Goal: Information Seeking & Learning: Learn about a topic

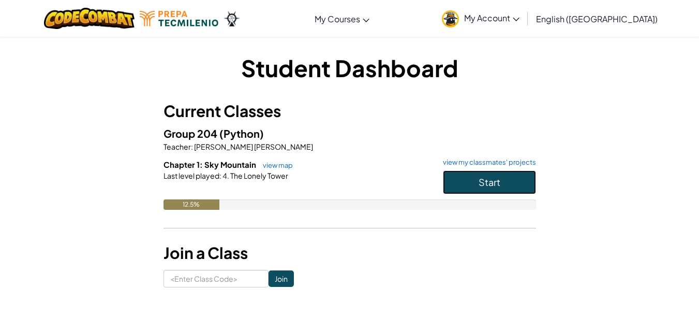
click at [449, 185] on button "Start" at bounding box center [489, 182] width 93 height 24
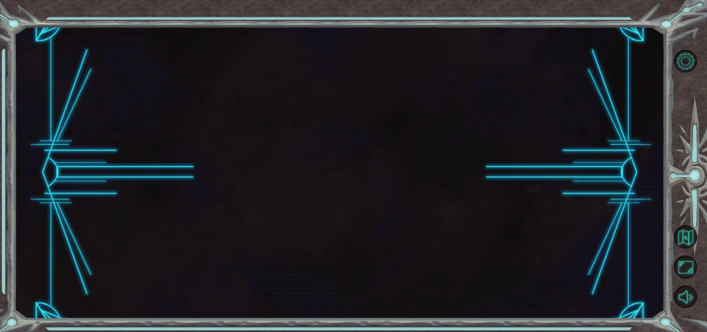
click at [468, 187] on div at bounding box center [339, 172] width 650 height 292
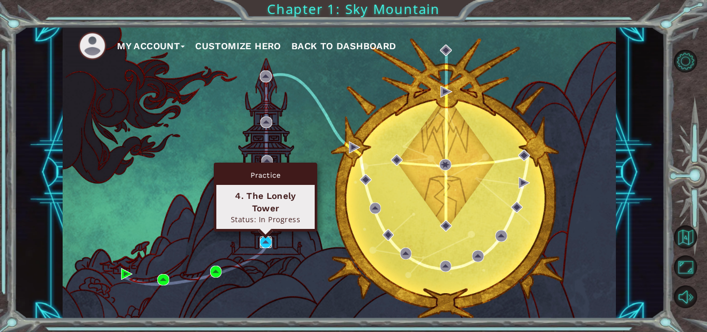
click at [263, 244] on img at bounding box center [265, 241] width 11 height 11
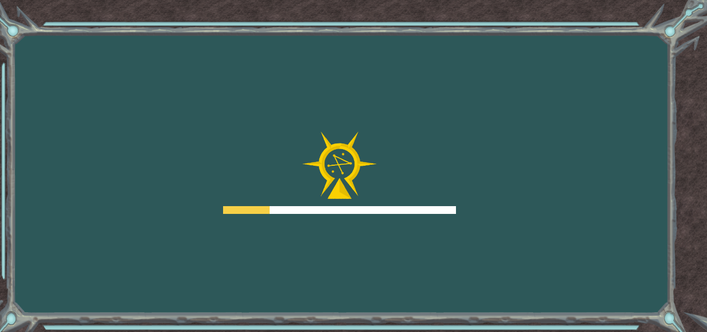
click at [263, 244] on div "Goals Error loading from server. Try refreshing the page. You'll need to join a…" at bounding box center [353, 166] width 707 height 332
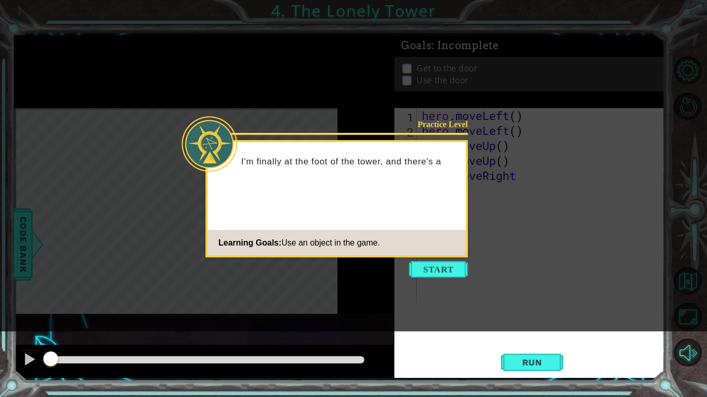
click at [640, 266] on icon at bounding box center [353, 166] width 707 height 332
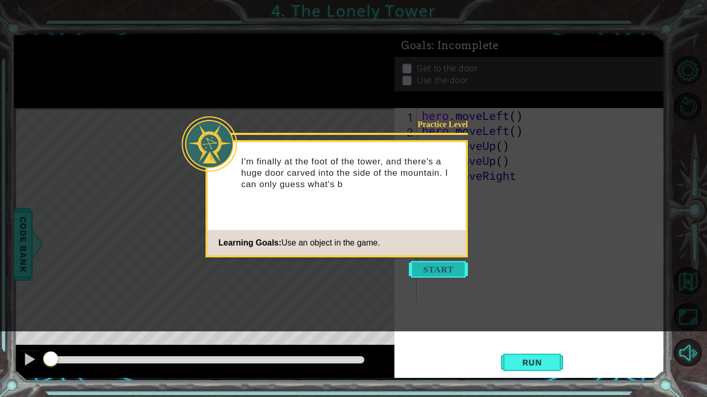
click at [451, 274] on button "Start" at bounding box center [438, 269] width 59 height 17
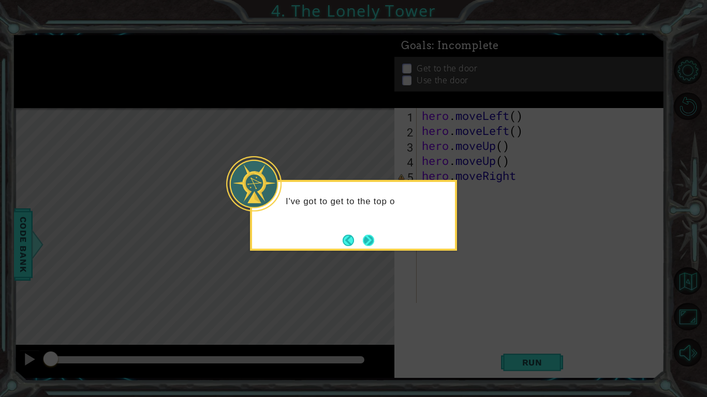
click at [374, 245] on button "Next" at bounding box center [368, 240] width 11 height 11
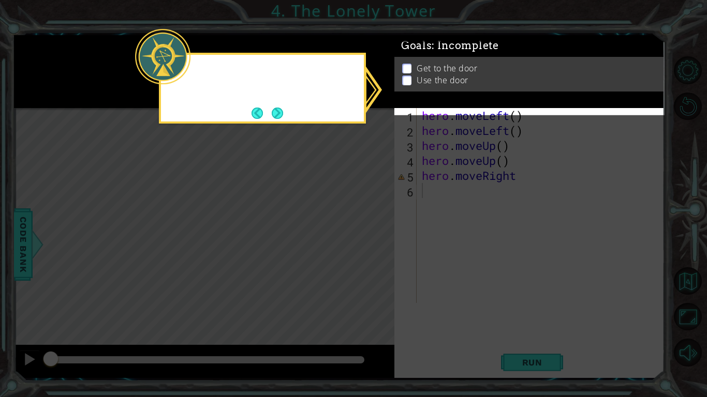
click at [374, 245] on icon at bounding box center [353, 198] width 707 height 397
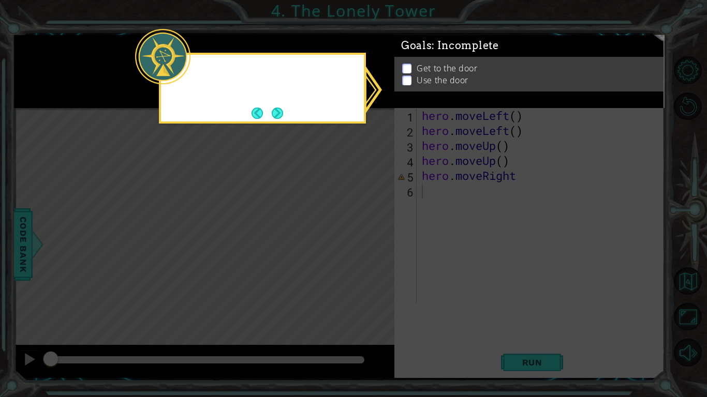
click at [374, 245] on icon at bounding box center [353, 198] width 707 height 397
click at [274, 118] on button "Next" at bounding box center [277, 113] width 11 height 11
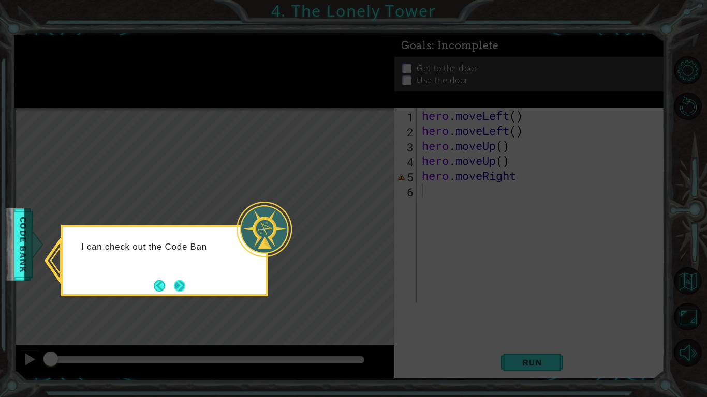
click at [183, 291] on button "Next" at bounding box center [179, 285] width 11 height 11
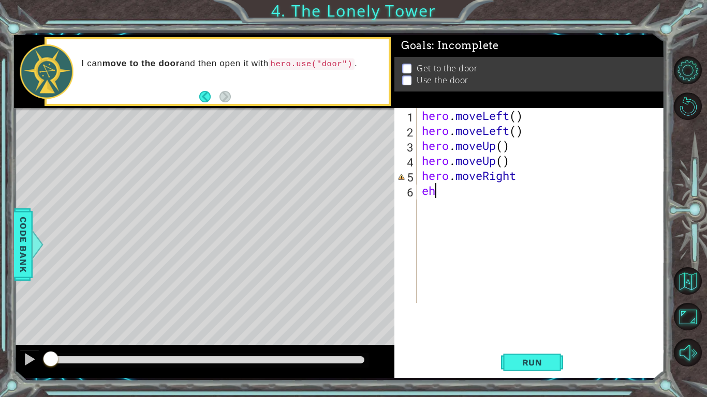
scroll to position [0, 1]
type textarea "e"
type textarea "hero.moveRight()"
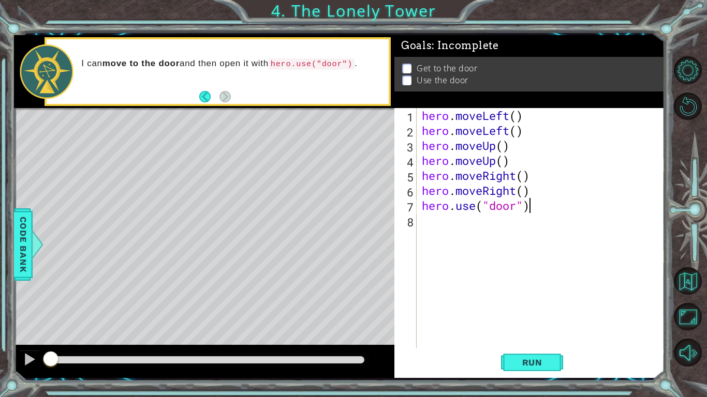
scroll to position [0, 8]
type textarea "hero.use("door")"
click at [529, 331] on span "Run" at bounding box center [532, 363] width 41 height 10
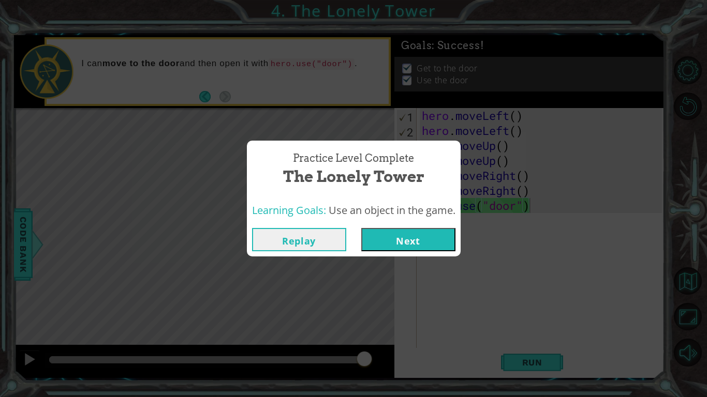
drag, startPoint x: 526, startPoint y: 355, endPoint x: 445, endPoint y: 278, distance: 111.7
click at [445, 278] on body "1 ההההההההההההההההההההההההההההההההההההההההההההההההההההההההההההההההההההההההההההה…" at bounding box center [353, 198] width 707 height 397
click at [410, 243] on button "Next" at bounding box center [408, 239] width 94 height 23
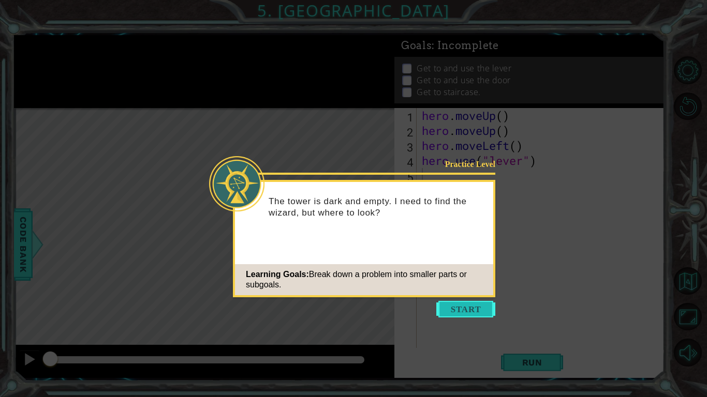
click at [459, 313] on button "Start" at bounding box center [465, 309] width 59 height 17
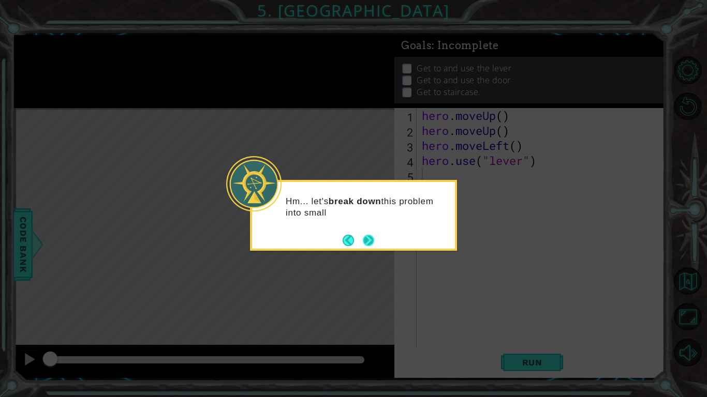
click at [374, 245] on button "Next" at bounding box center [368, 240] width 11 height 11
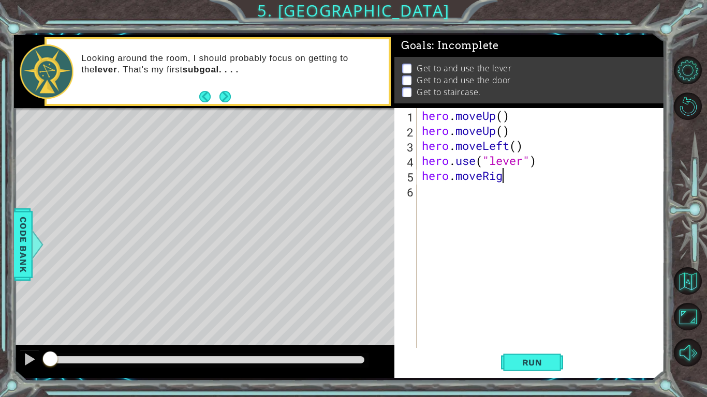
scroll to position [0, 7]
type textarea "hero.moveRight()"
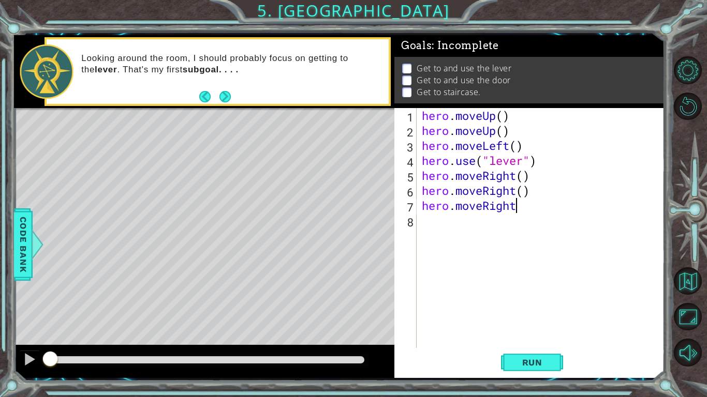
type textarea "hero.moveRight()"
type textarea "hero.use("door")"
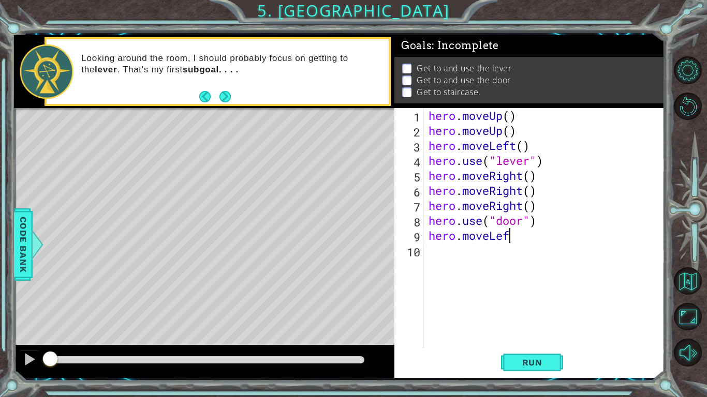
scroll to position [0, 6]
type textarea "hero.moveLeft()"
type textarea "hero.moveLefy()"
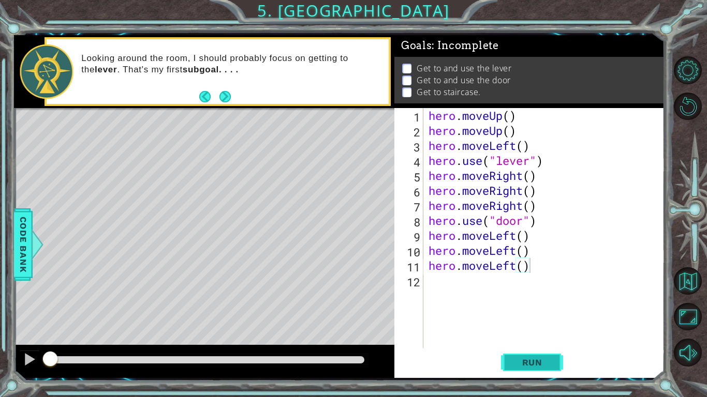
click at [509, 331] on button "Run" at bounding box center [532, 362] width 62 height 27
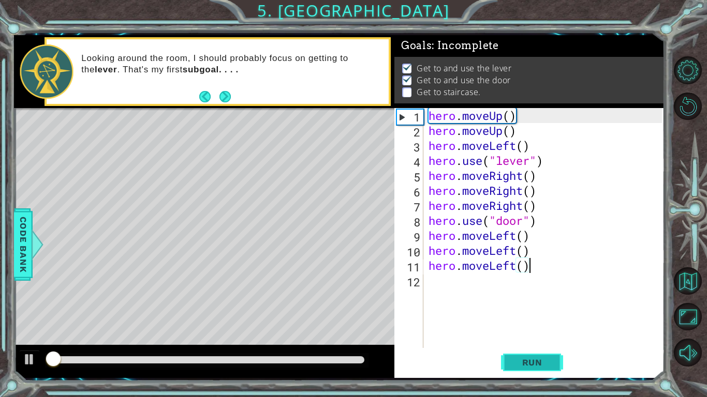
scroll to position [4, 0]
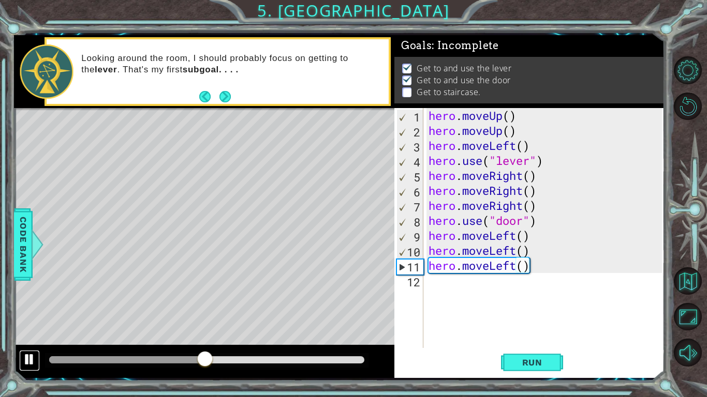
click at [29, 331] on div at bounding box center [29, 359] width 13 height 13
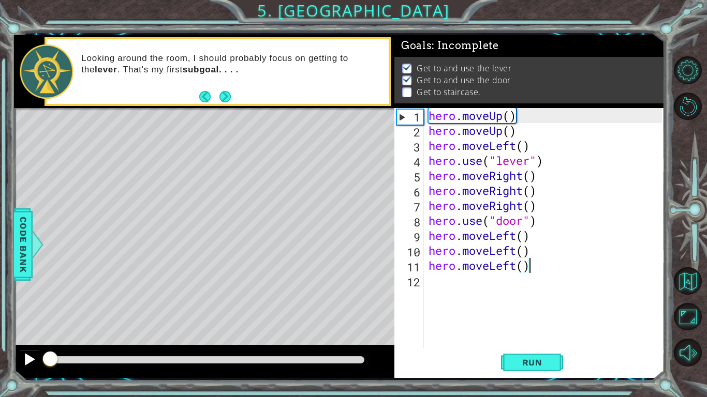
drag, startPoint x: 88, startPoint y: 358, endPoint x: 28, endPoint y: 361, distance: 60.6
click at [28, 331] on div at bounding box center [204, 361] width 380 height 33
click at [539, 247] on div "hero . moveUp ( ) hero . moveUp ( ) hero . moveLeft ( ) hero . use ( "lever" ) …" at bounding box center [546, 243] width 241 height 270
click at [549, 228] on div "hero . moveUp ( ) hero . moveUp ( ) hero . moveLeft ( ) hero . use ( "lever" ) …" at bounding box center [546, 243] width 241 height 270
type textarea "hero.use("door")"
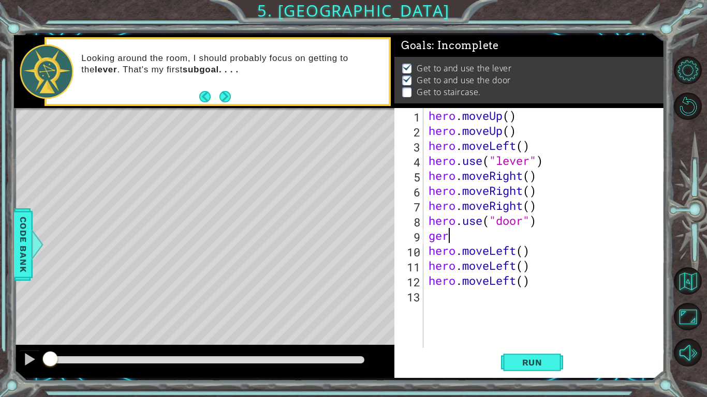
scroll to position [0, 1]
type textarea "g"
type textarea "hero.moveUp()"
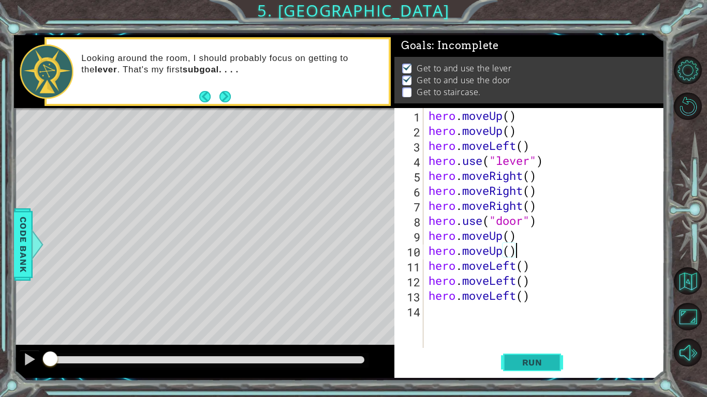
type textarea "hero.moveUp()"
click at [539, 331] on span "Run" at bounding box center [532, 363] width 41 height 10
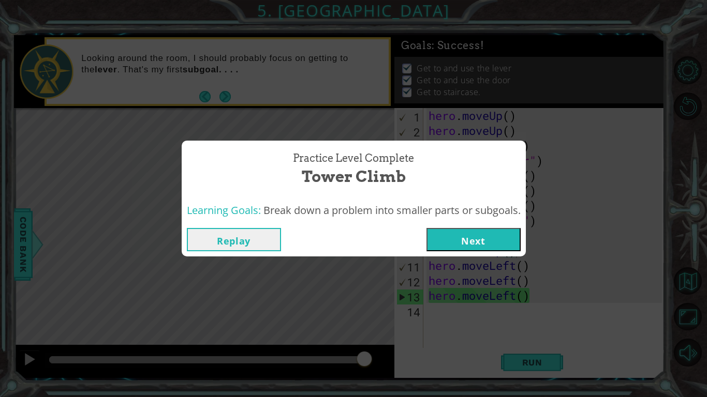
click at [478, 242] on button "Next" at bounding box center [473, 239] width 94 height 23
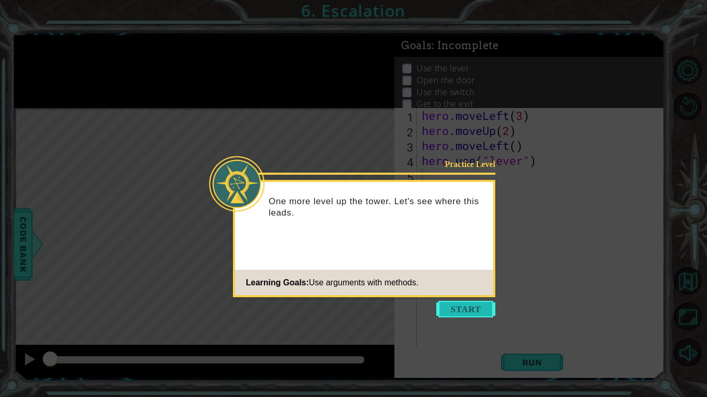
click at [468, 303] on button "Start" at bounding box center [465, 309] width 59 height 17
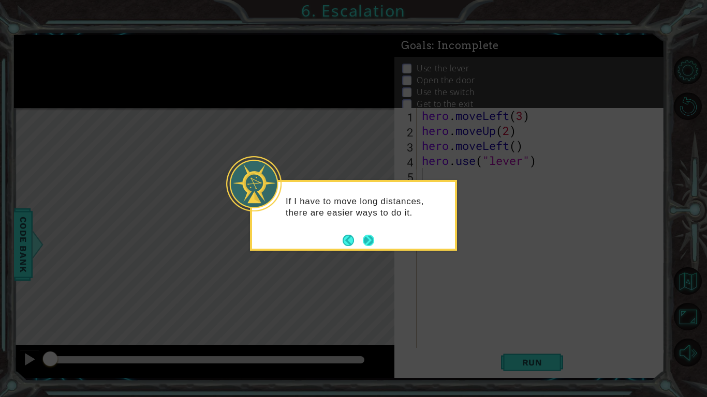
click at [373, 241] on button "Next" at bounding box center [368, 240] width 11 height 11
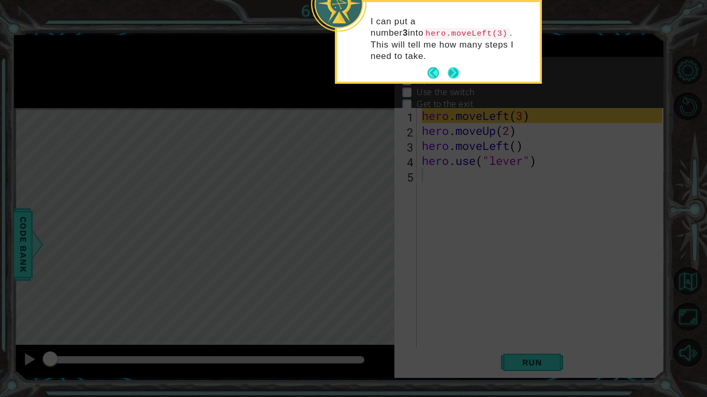
click at [452, 67] on button "Next" at bounding box center [453, 72] width 11 height 11
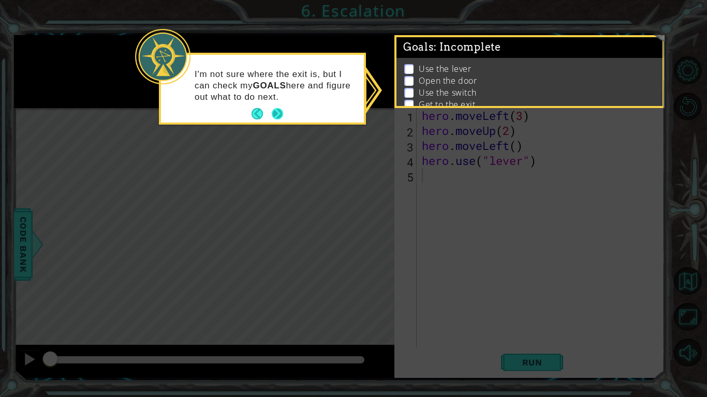
click at [281, 112] on button "Next" at bounding box center [277, 113] width 11 height 11
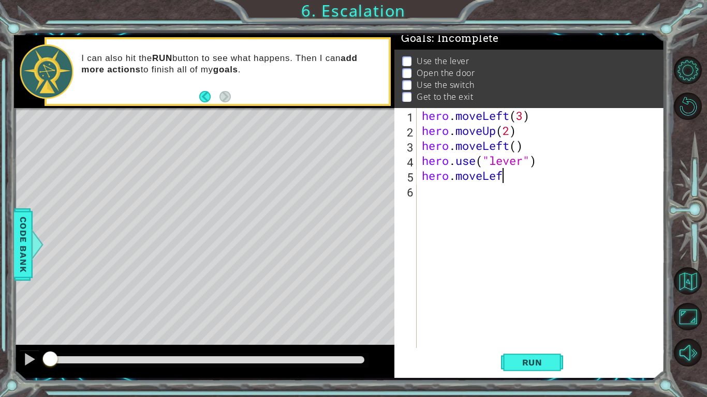
scroll to position [0, 6]
type textarea "hero.moveLeft()"
type textarea "hero.moveUp(2)"
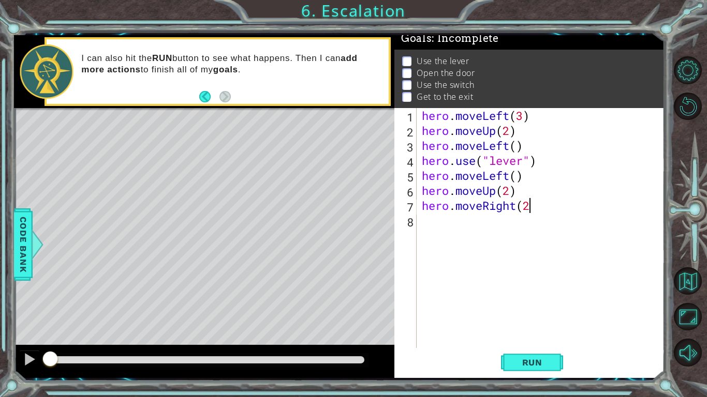
type textarea "hero.moveRight(2)"
type textarea "hero.use("lever")"
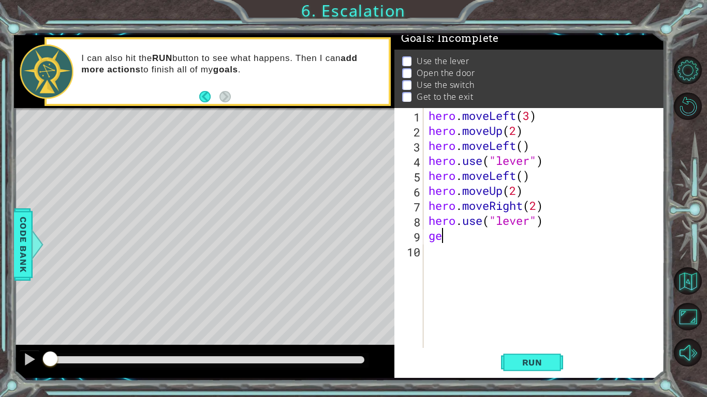
scroll to position [0, 1]
type textarea "g"
click at [520, 331] on span "Run" at bounding box center [532, 363] width 41 height 10
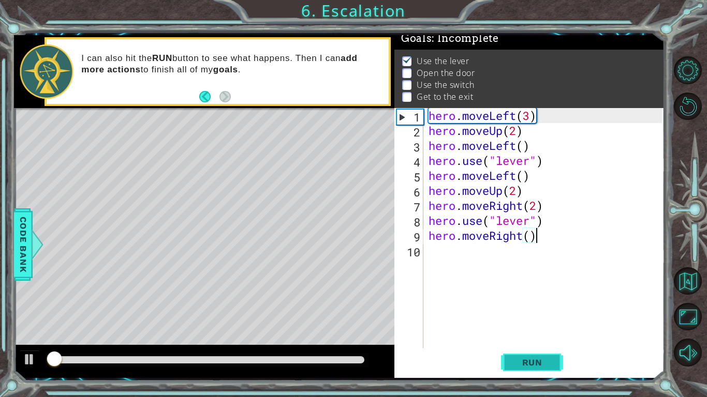
scroll to position [10, 0]
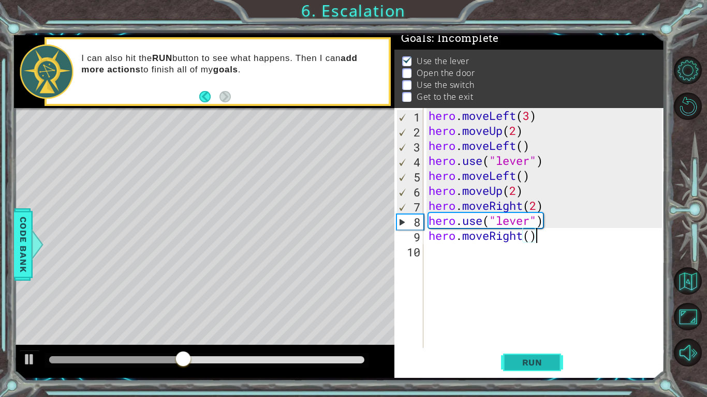
click at [534, 331] on span "Run" at bounding box center [532, 363] width 41 height 10
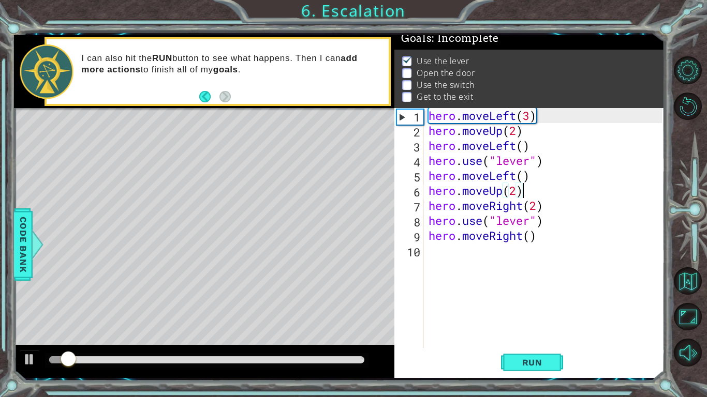
click at [533, 197] on div "hero . moveLeft ( 3 ) hero . moveUp ( 2 ) hero . moveLeft ( ) hero . use ( "lev…" at bounding box center [546, 243] width 241 height 270
type textarea "hero.moveUp(2)"
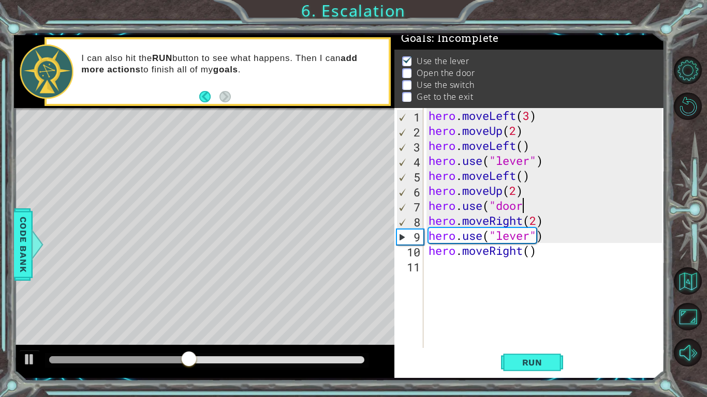
scroll to position [0, 7]
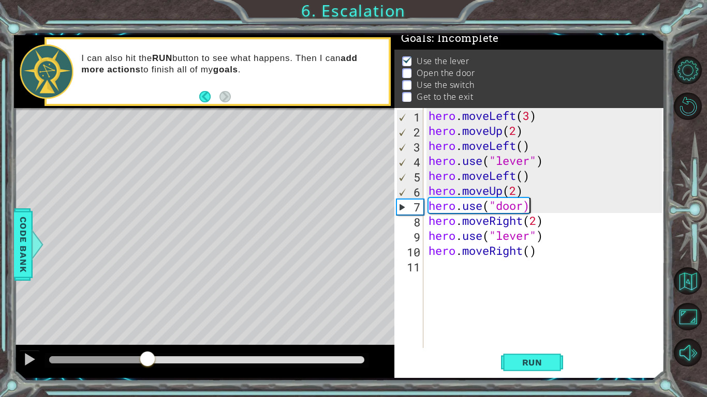
drag, startPoint x: 215, startPoint y: 363, endPoint x: 141, endPoint y: 364, distance: 74.0
click at [141, 331] on div at bounding box center [147, 360] width 19 height 19
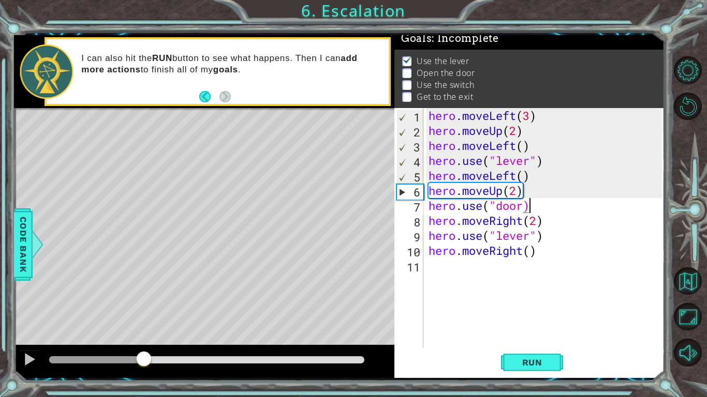
drag, startPoint x: 144, startPoint y: 362, endPoint x: 130, endPoint y: 361, distance: 14.5
click at [130, 331] on div at bounding box center [96, 360] width 95 height 7
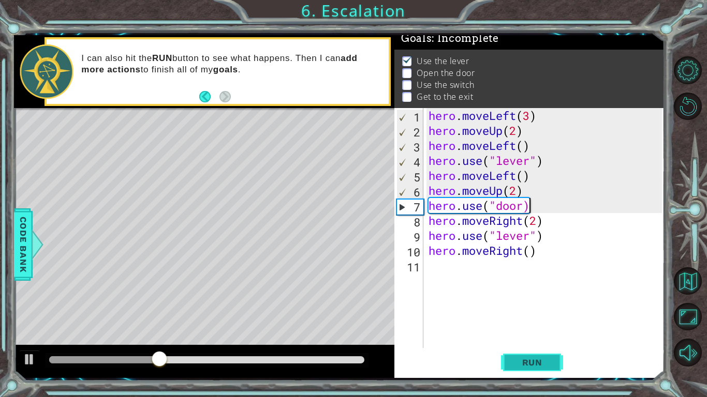
click at [535, 331] on button "Run" at bounding box center [532, 362] width 62 height 27
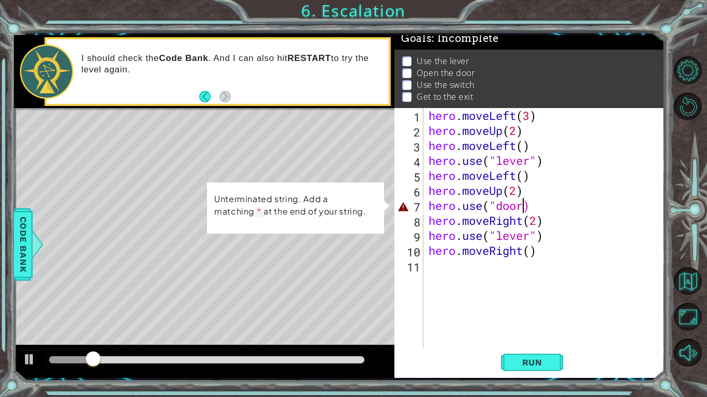
click at [525, 208] on div "hero . moveLeft ( 3 ) hero . moveUp ( 2 ) hero . moveLeft ( ) hero . use ( "lev…" at bounding box center [546, 243] width 241 height 270
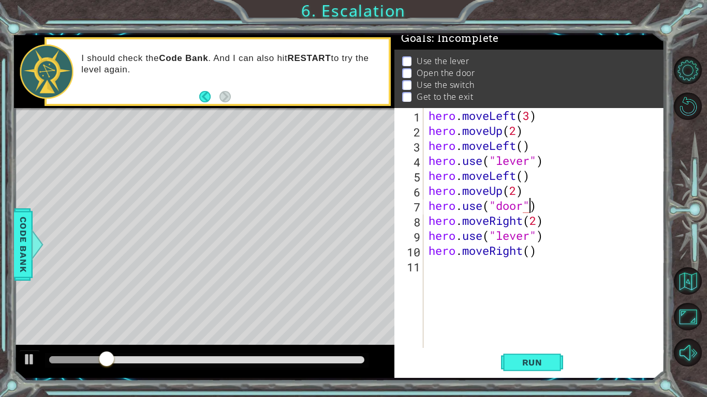
scroll to position [0, 8]
type textarea "hero.use("door")"
click at [509, 331] on button "Run" at bounding box center [532, 362] width 62 height 27
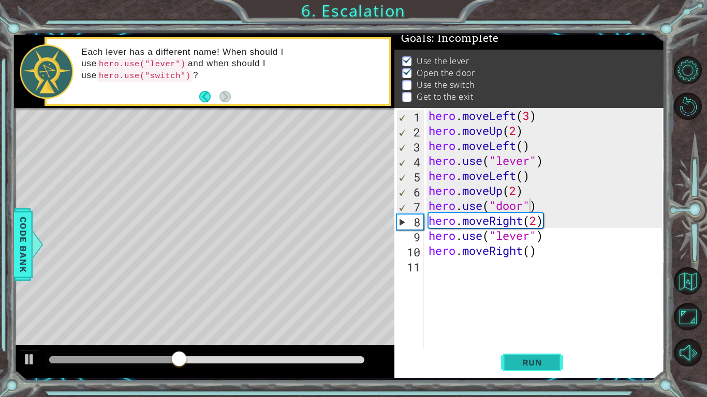
click at [509, 331] on button "Run" at bounding box center [532, 362] width 62 height 27
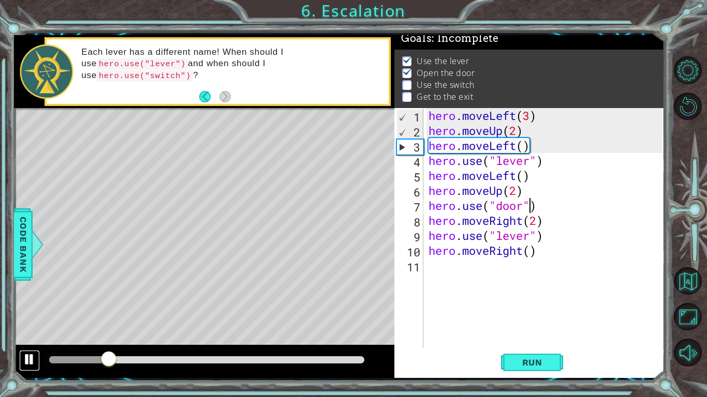
click at [37, 331] on button at bounding box center [29, 360] width 21 height 21
click at [537, 211] on div "hero . moveLeft ( 3 ) hero . moveUp ( 2 ) hero . moveLeft ( ) hero . use ( "lev…" at bounding box center [546, 243] width 241 height 270
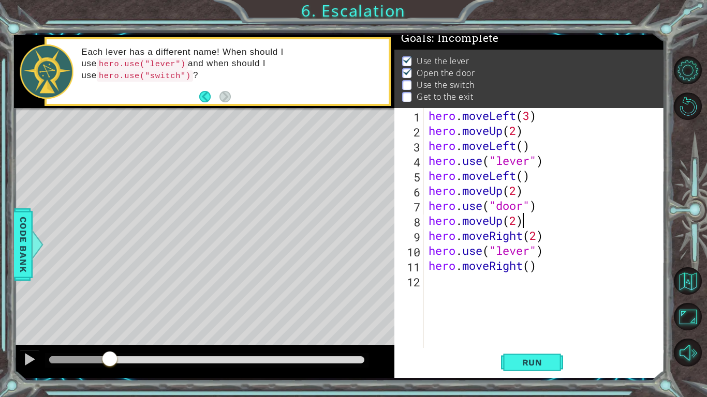
scroll to position [0, 7]
click at [526, 251] on div "hero . moveLeft ( 3 ) hero . moveUp ( 2 ) hero . moveLeft ( ) hero . use ( "lev…" at bounding box center [546, 243] width 241 height 270
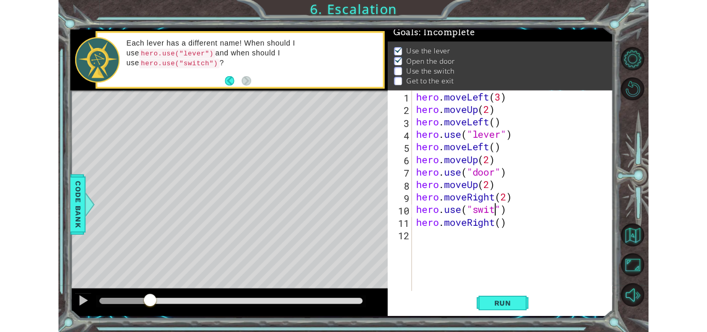
scroll to position [0, 8]
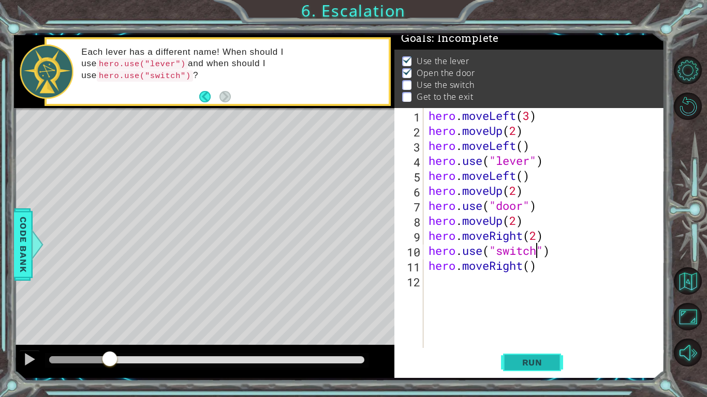
type textarea "hero.use("switch")"
click at [529, 331] on button "Run" at bounding box center [532, 362] width 62 height 27
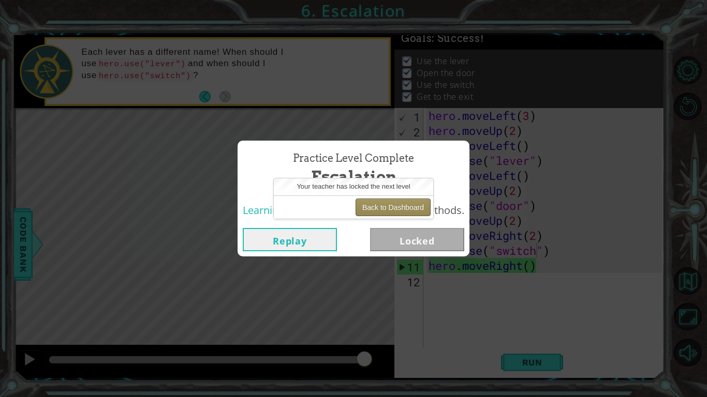
click at [403, 206] on button "Back to Dashboard" at bounding box center [393, 208] width 75 height 18
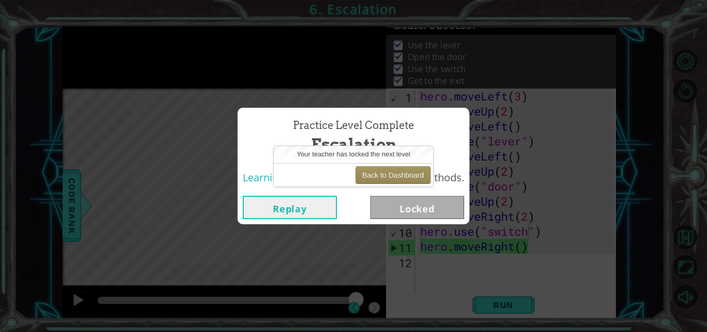
scroll to position [9, 0]
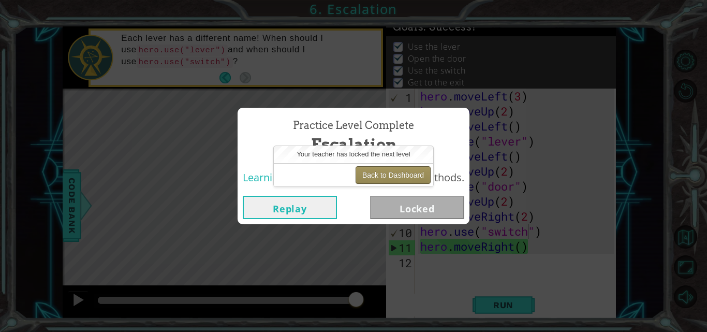
click at [380, 173] on button "Back to Dashboard" at bounding box center [393, 175] width 75 height 18
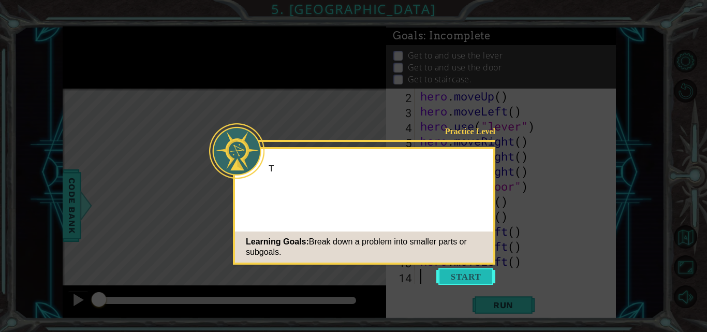
scroll to position [15, 0]
click at [471, 279] on button "Start" at bounding box center [465, 276] width 59 height 17
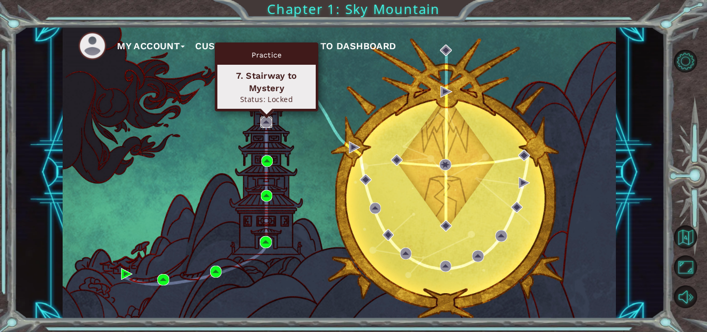
click at [269, 118] on img at bounding box center [265, 121] width 11 height 11
click at [267, 122] on img at bounding box center [265, 121] width 11 height 11
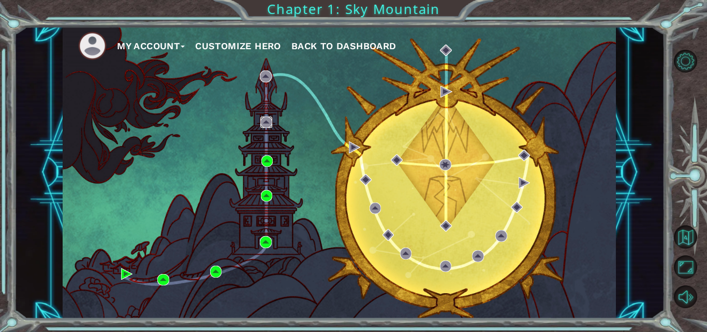
click at [267, 122] on img at bounding box center [265, 121] width 11 height 11
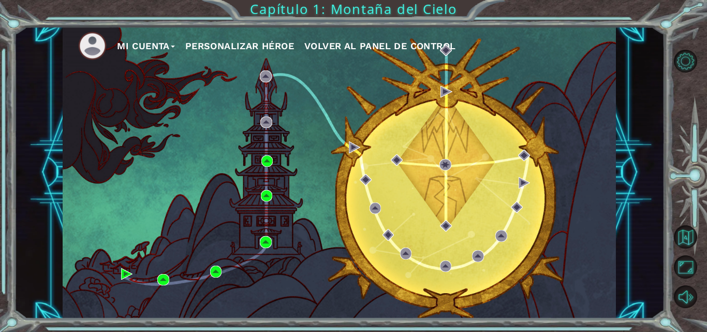
click at [456, 120] on div "Mi cuenta Personalizar héroe Volver al panel de control" at bounding box center [339, 172] width 553 height 292
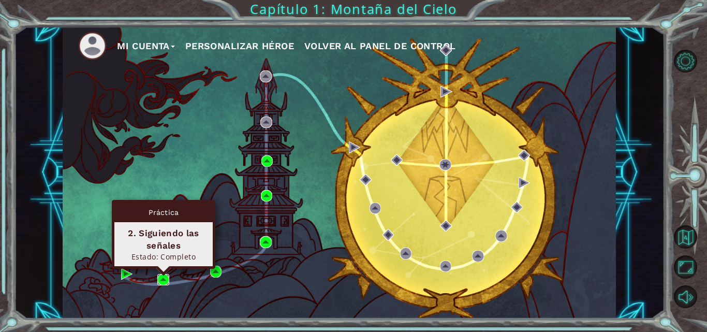
click at [167, 278] on img at bounding box center [162, 279] width 11 height 11
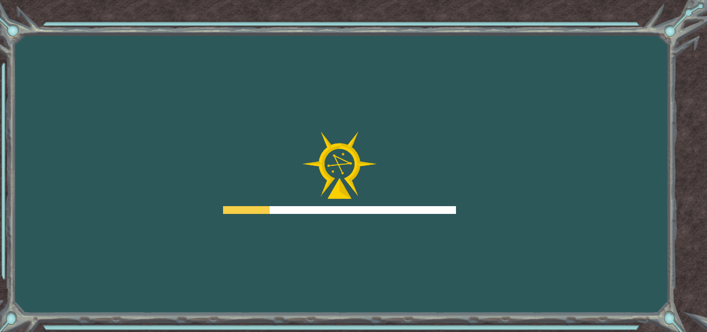
click at [167, 278] on div "Objetivos Error loading from server. Try refreshing the page. You'll need to jo…" at bounding box center [353, 166] width 707 height 332
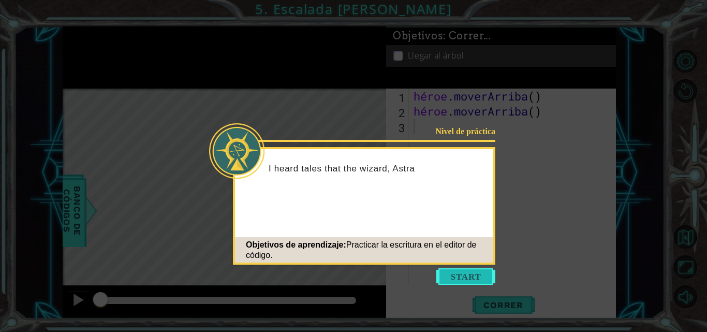
click at [457, 278] on button "Comenzar" at bounding box center [465, 276] width 59 height 17
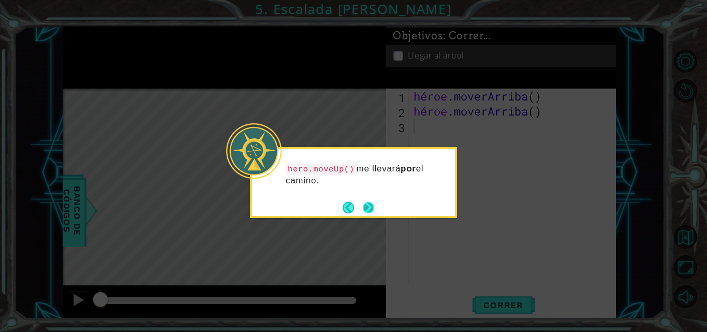
click at [369, 206] on button "Próximo" at bounding box center [368, 207] width 11 height 11
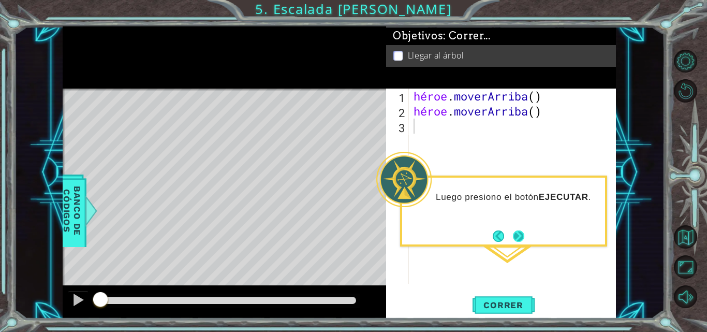
click at [525, 231] on div "Luego presiono el botón EJECUTAR ." at bounding box center [503, 210] width 207 height 71
click at [517, 236] on button "Próximo" at bounding box center [518, 235] width 11 height 11
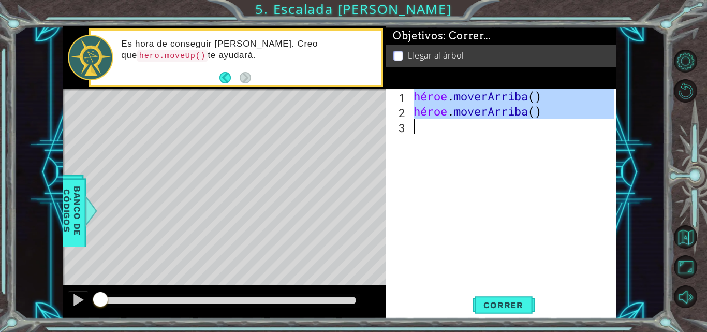
drag, startPoint x: 416, startPoint y: 96, endPoint x: 589, endPoint y: 123, distance: 175.4
click at [589, 123] on div "héroe . [PERSON_NAME] ( ) héroe . [GEOGRAPHIC_DATA] ( )" at bounding box center [515, 200] width 208 height 225
type textarea "hero.moveUp()"
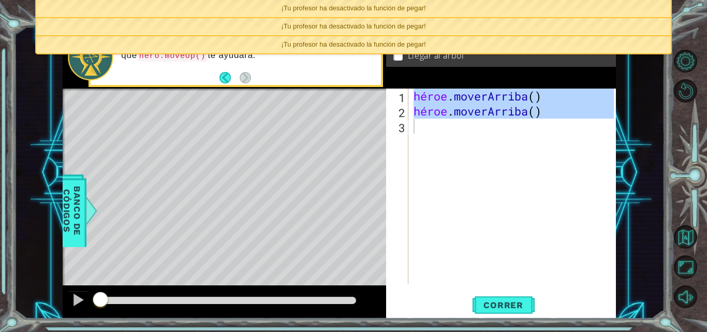
click at [204, 155] on div "Mapa de niveles" at bounding box center [302, 240] width 478 height 305
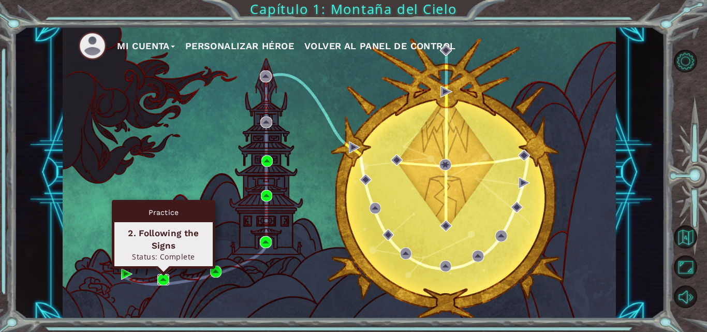
click at [161, 281] on img at bounding box center [162, 279] width 11 height 11
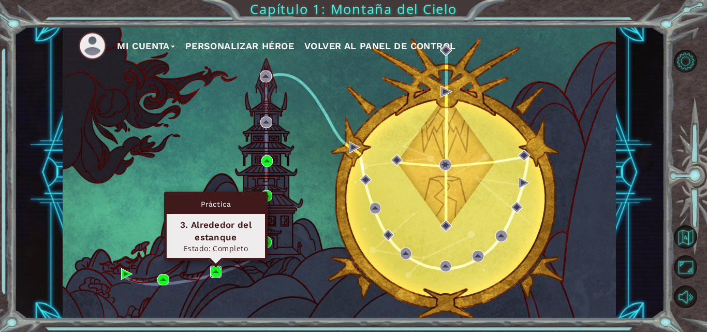
click at [213, 275] on img at bounding box center [215, 270] width 11 height 11
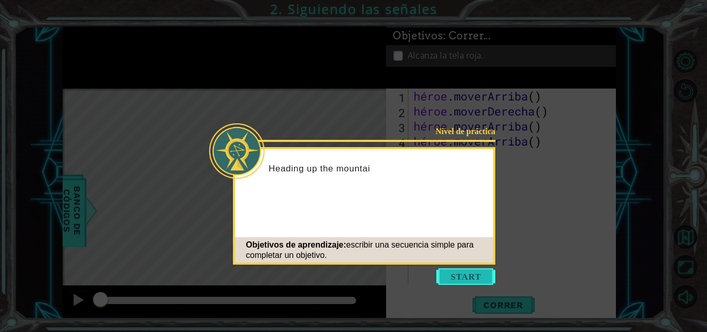
click at [454, 272] on button "Comenzar" at bounding box center [465, 276] width 59 height 17
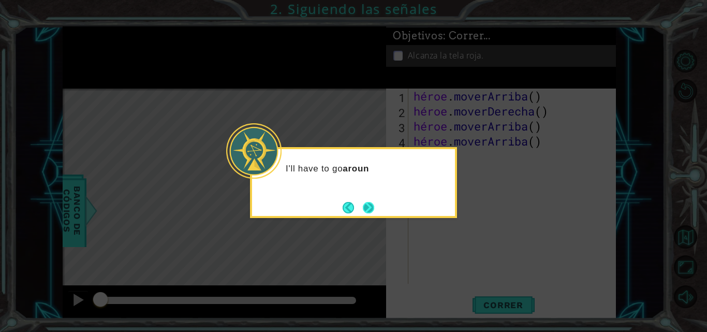
click at [363, 205] on button "Próximo" at bounding box center [368, 207] width 11 height 11
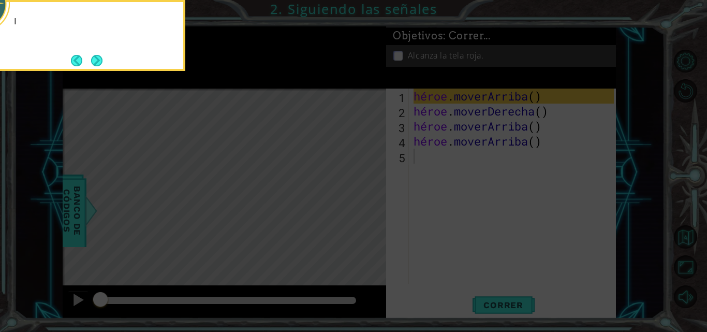
click at [366, 204] on icon at bounding box center [353, 50] width 707 height 564
click at [93, 60] on button "Próximo" at bounding box center [96, 60] width 11 height 11
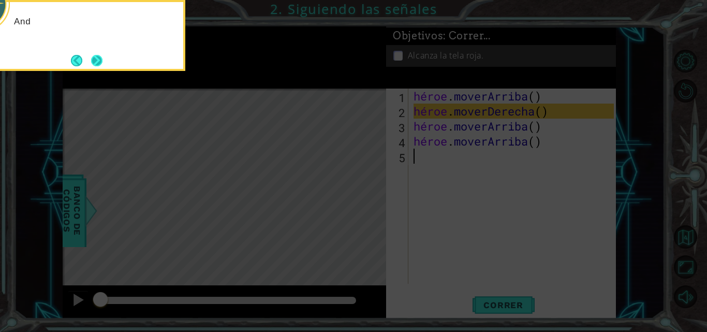
click at [96, 60] on button "Next" at bounding box center [96, 60] width 11 height 11
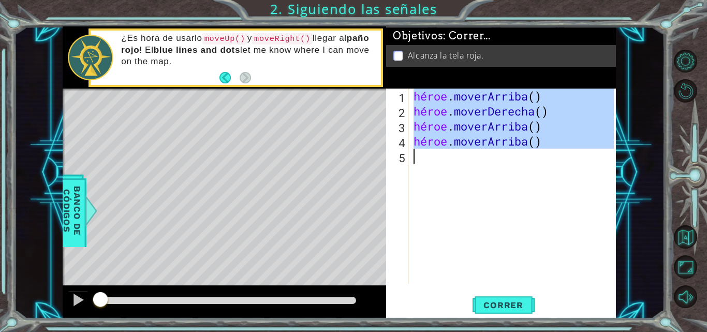
drag, startPoint x: 413, startPoint y: 96, endPoint x: 550, endPoint y: 160, distance: 151.4
click at [550, 160] on div "héroe . [PERSON_NAME] ( ) héroe . moverDerecha ( ) héroe . [PERSON_NAME] ( ) hé…" at bounding box center [515, 200] width 208 height 225
type textarea "hero.moveUp()"
